Goal: Navigation & Orientation: Find specific page/section

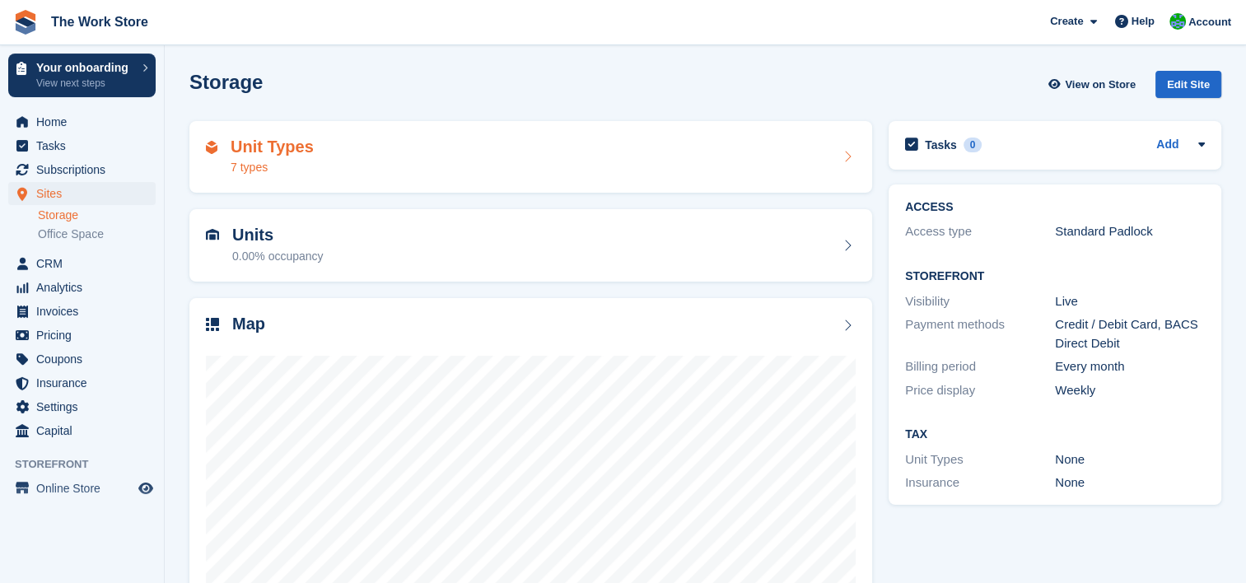
click at [254, 144] on h2 "Unit Types" at bounding box center [272, 147] width 83 height 19
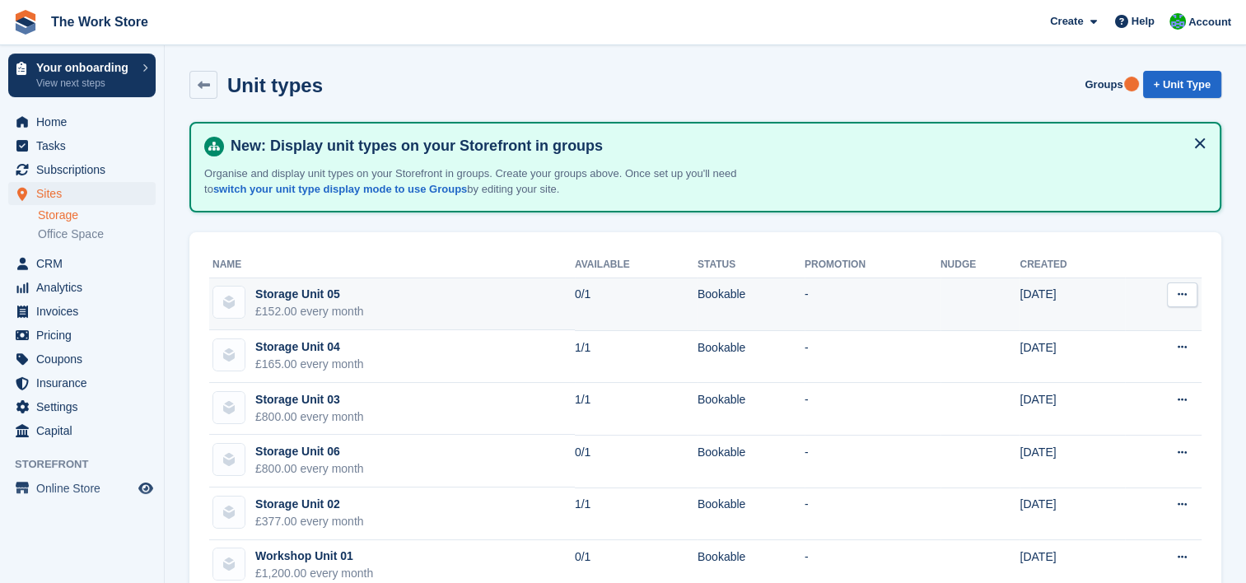
click at [297, 288] on div "Storage Unit 05" at bounding box center [309, 294] width 109 height 17
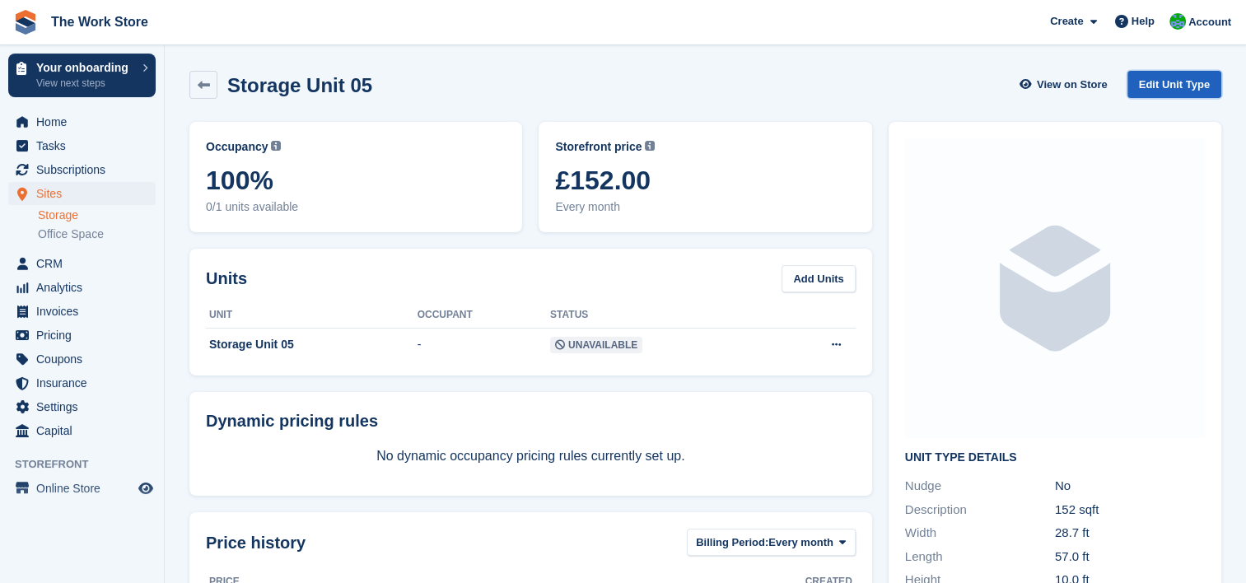
click at [1163, 78] on link "Edit Unit Type" at bounding box center [1175, 84] width 94 height 27
click at [56, 154] on span "Tasks" at bounding box center [85, 145] width 99 height 23
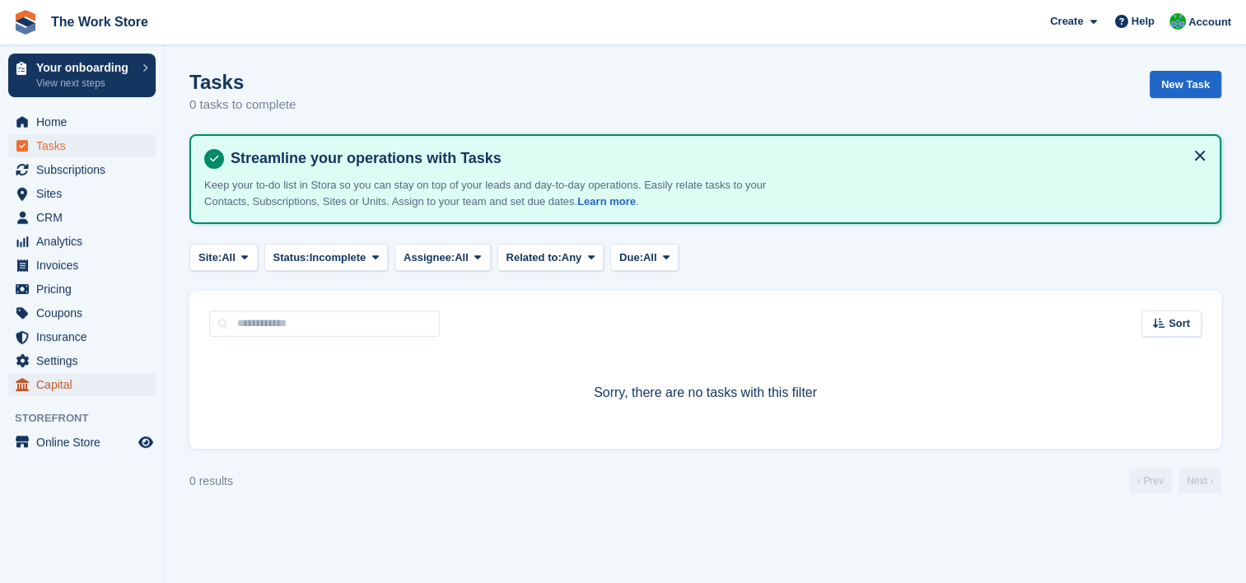
click at [75, 386] on span "Capital" at bounding box center [85, 384] width 99 height 23
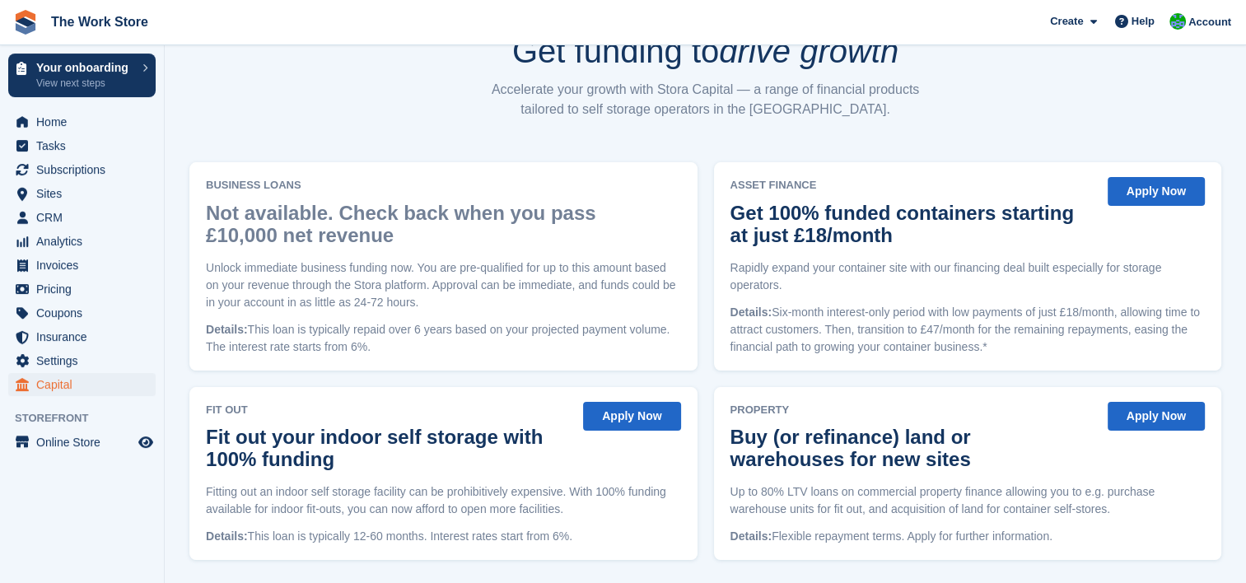
scroll to position [153, 0]
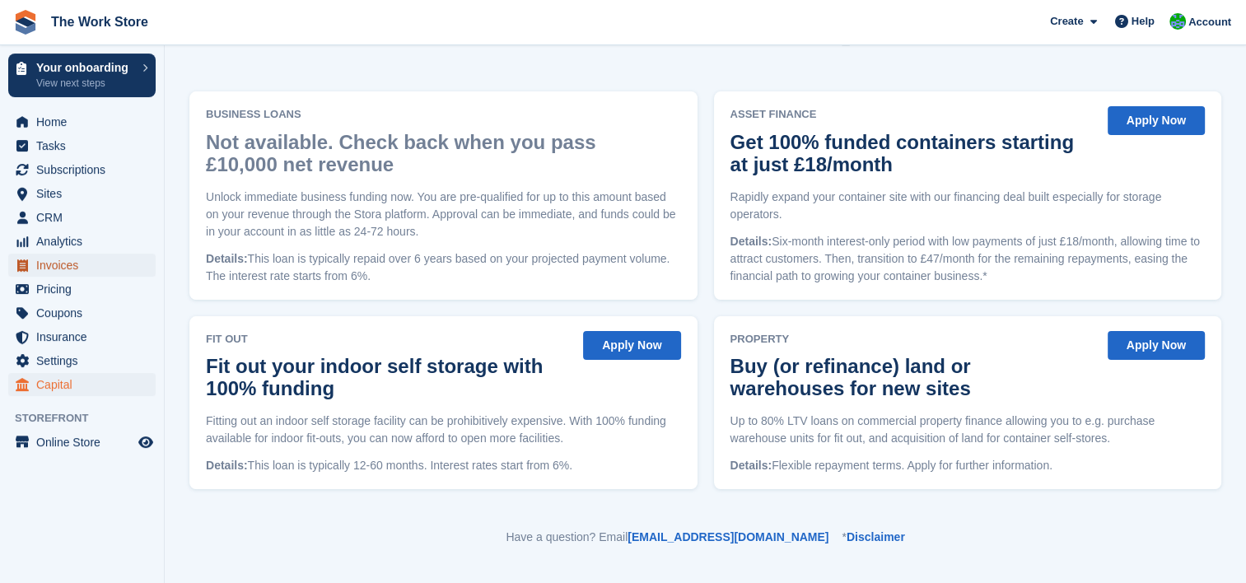
click at [47, 270] on span "Invoices" at bounding box center [85, 265] width 99 height 23
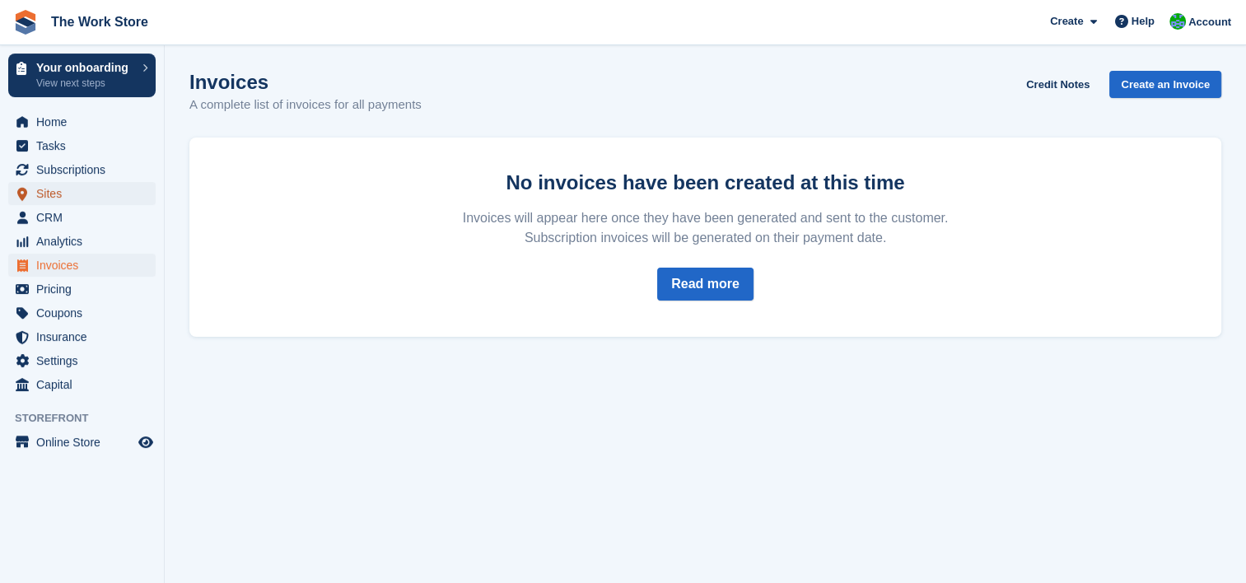
click at [66, 193] on span "Sites" at bounding box center [85, 193] width 99 height 23
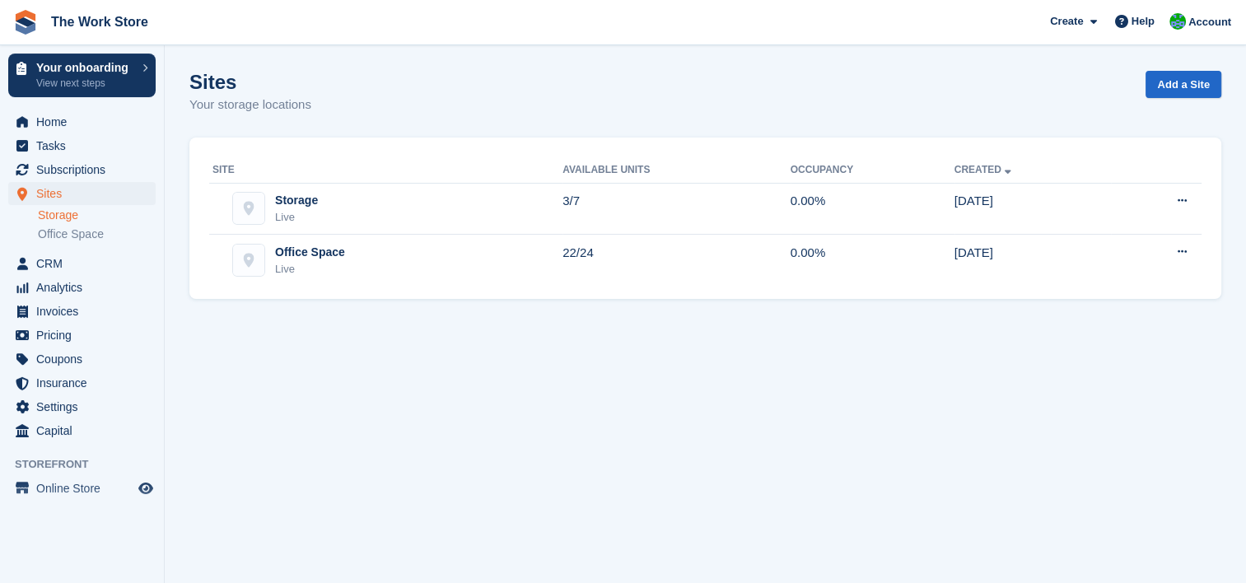
click at [59, 217] on link "Storage" at bounding box center [97, 216] width 118 height 16
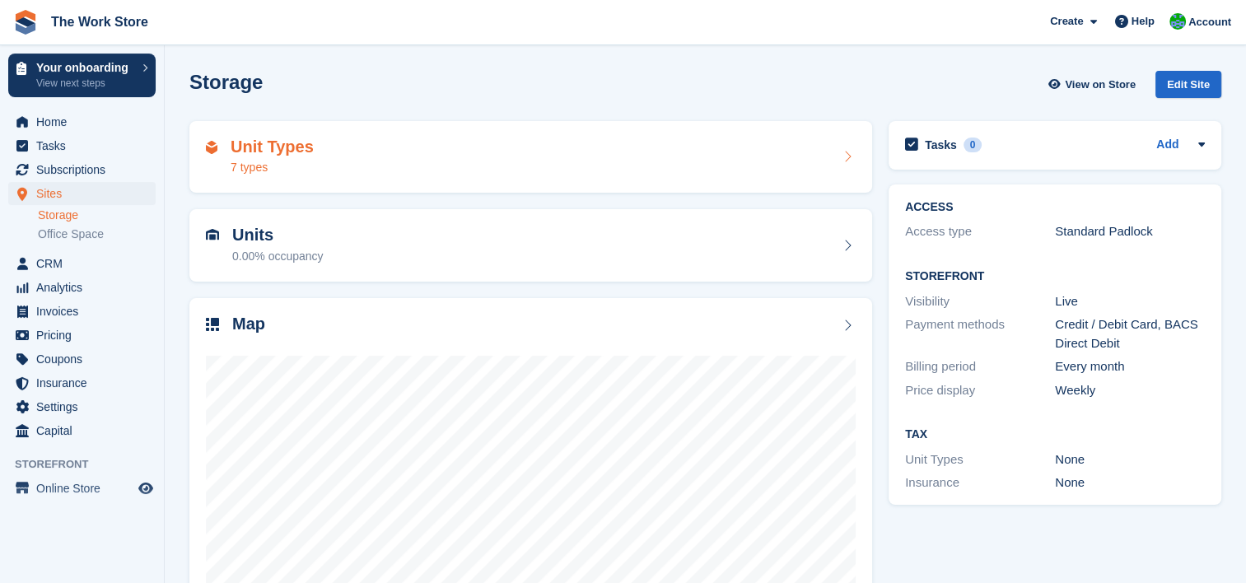
click at [273, 168] on div "7 types" at bounding box center [272, 167] width 83 height 17
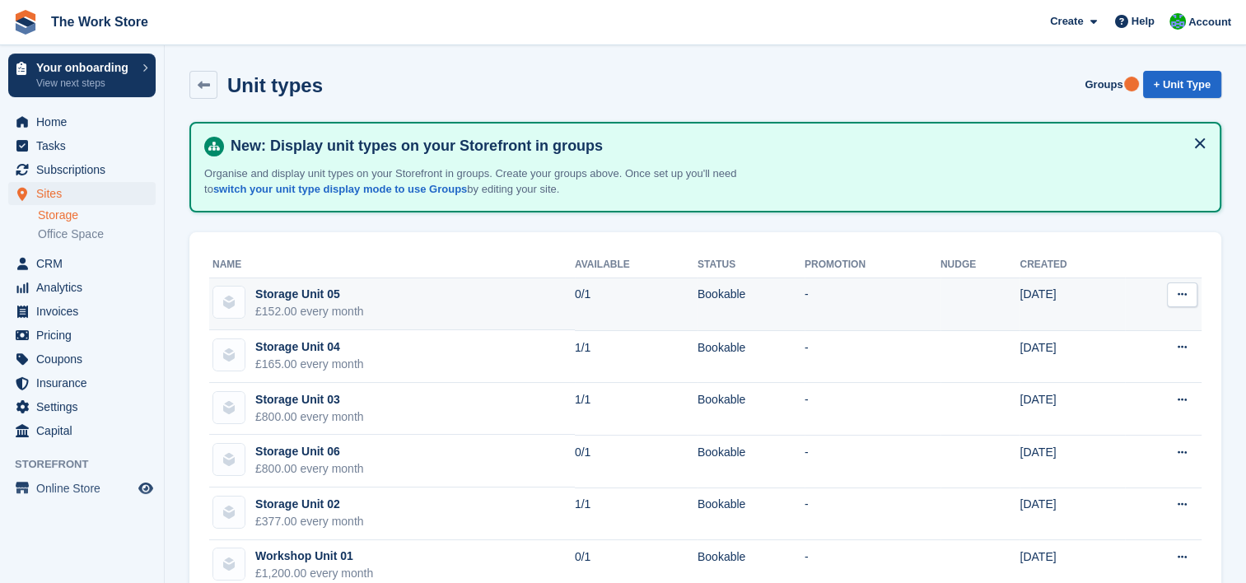
click at [1181, 294] on icon at bounding box center [1182, 294] width 9 height 11
click at [1181, 293] on icon at bounding box center [1182, 294] width 9 height 11
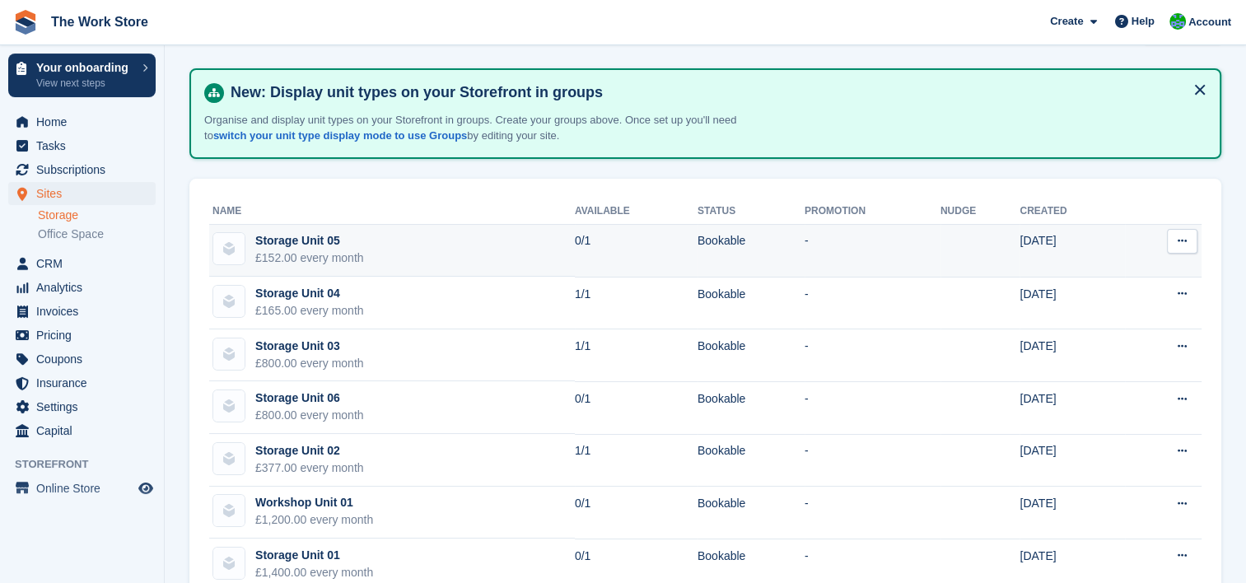
scroll to position [82, 0]
